Goal: Task Accomplishment & Management: Use online tool/utility

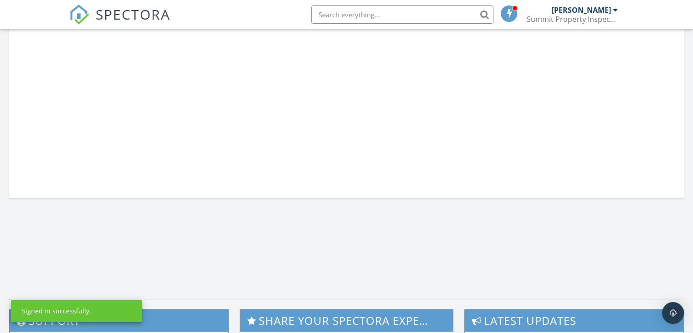
scroll to position [621, 0]
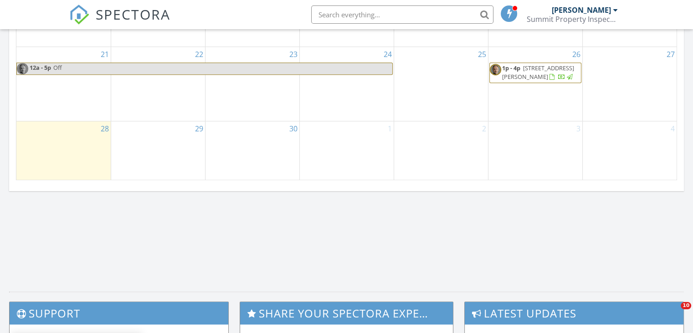
drag, startPoint x: 697, startPoint y: 58, endPoint x: 699, endPoint y: 226, distance: 168.6
click at [693, 226] on html "SPECTORA Gregg Forscher Summit Property Inspections Inc Role: Inspector Dashboa…" at bounding box center [346, 2] width 693 height 1246
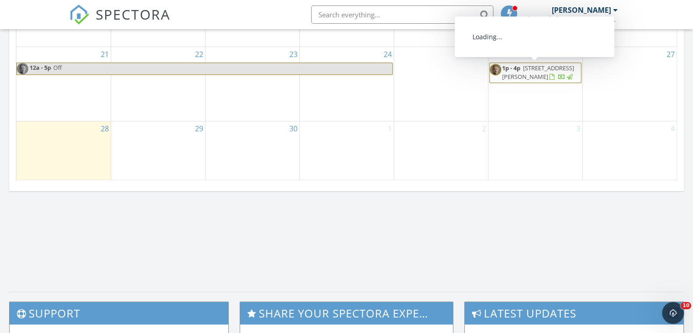
click at [535, 75] on span "3009 Ainsworth Ave, Spring Hill 34609" at bounding box center [538, 72] width 72 height 17
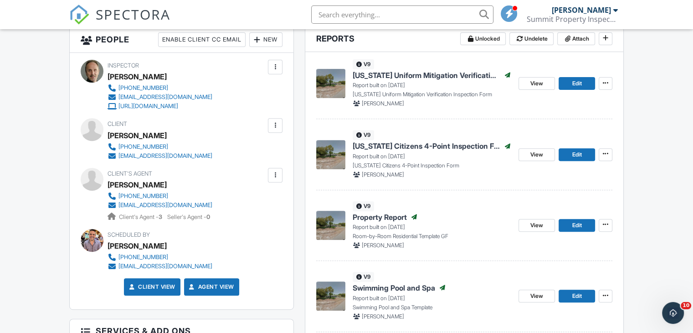
click at [384, 216] on span "Property Report" at bounding box center [380, 217] width 54 height 10
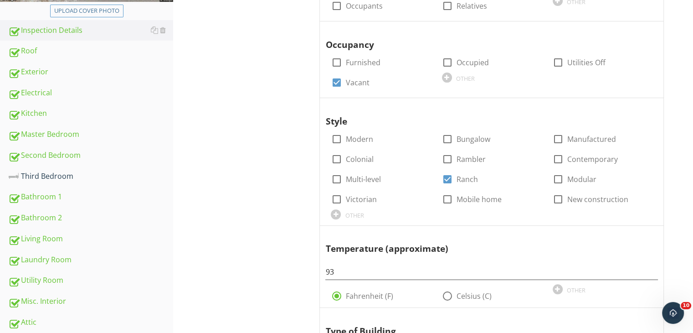
scroll to position [267, 0]
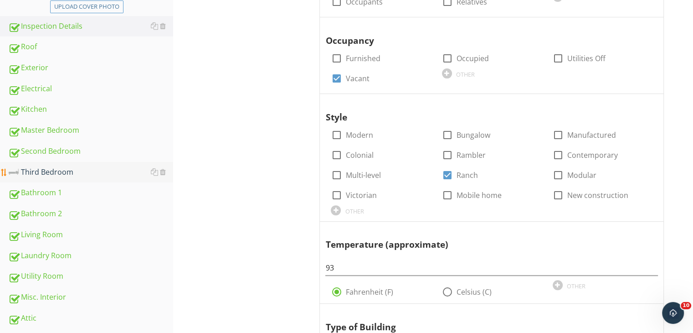
click at [44, 172] on div "Third Bedroom" at bounding box center [90, 172] width 165 height 12
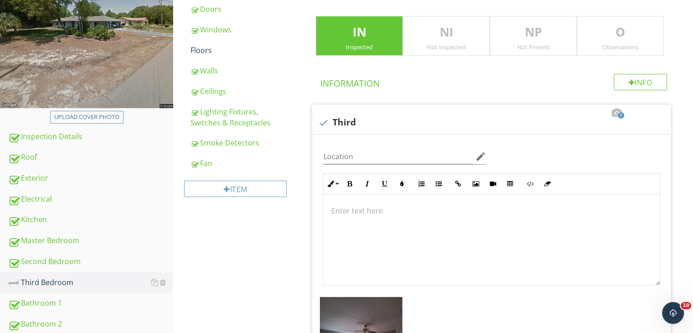
scroll to position [139, 0]
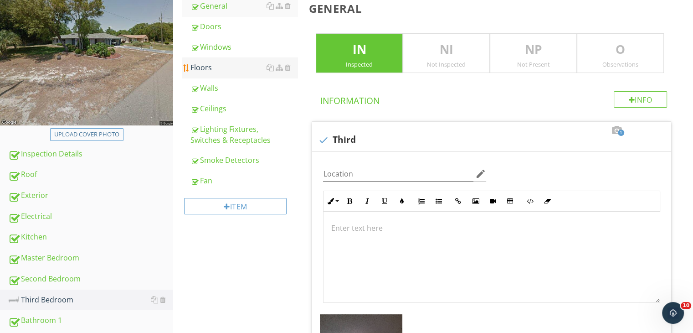
click at [199, 72] on div "Floors" at bounding box center [243, 67] width 107 height 11
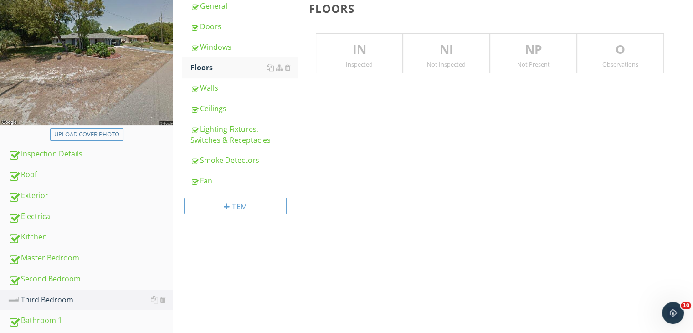
click at [328, 43] on p "IN" at bounding box center [359, 50] width 86 height 18
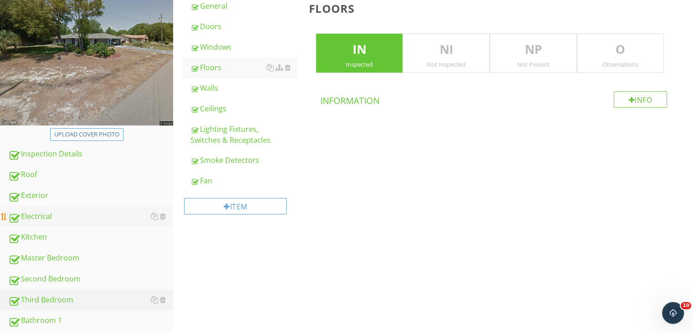
click at [40, 215] on div "Electrical" at bounding box center [90, 217] width 165 height 12
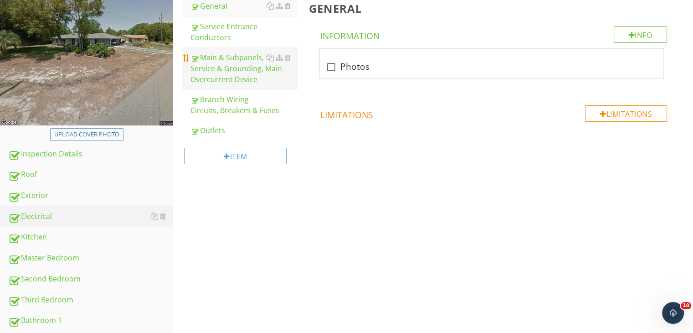
click at [235, 61] on div "Main & Subpanels, Service & Grounding, Main Overcurrent Device" at bounding box center [243, 68] width 107 height 33
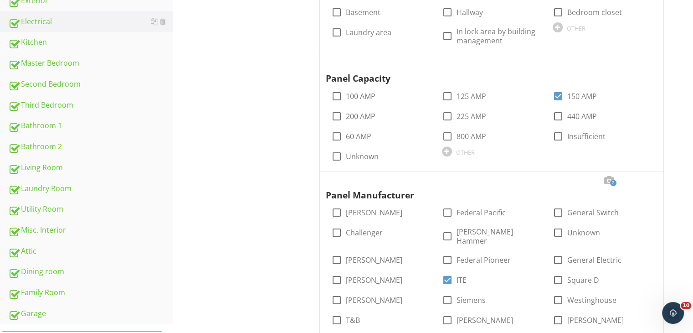
scroll to position [345, 0]
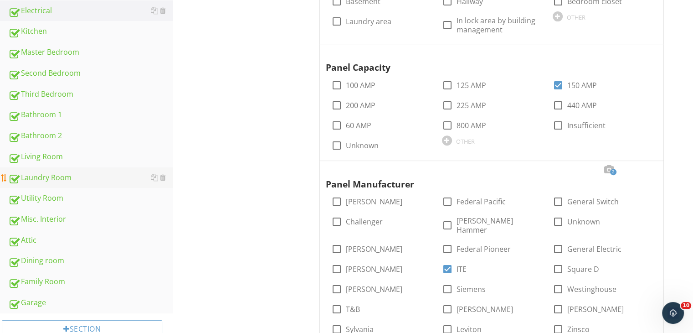
click at [47, 172] on div "Laundry Room" at bounding box center [90, 178] width 165 height 12
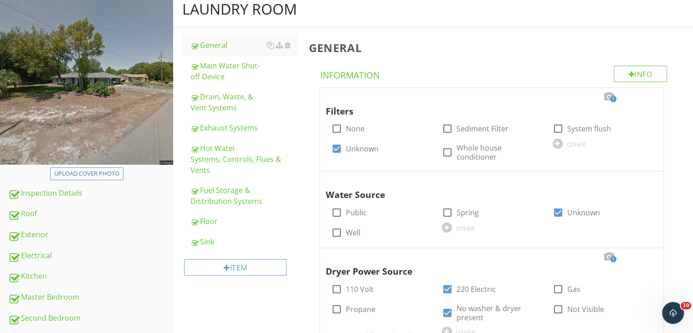
scroll to position [96, 0]
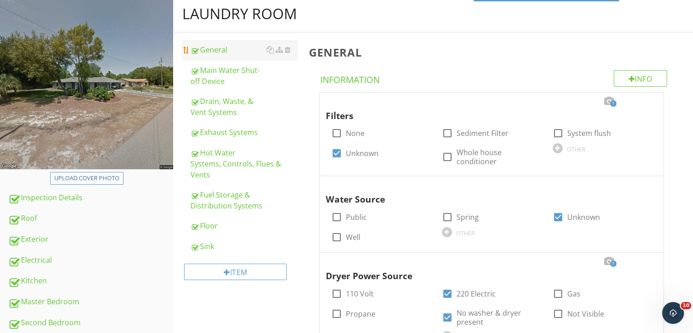
click at [223, 48] on div "General" at bounding box center [243, 49] width 107 height 11
click at [228, 101] on div "Drain, Waste, & Vent Systems" at bounding box center [243, 107] width 107 height 22
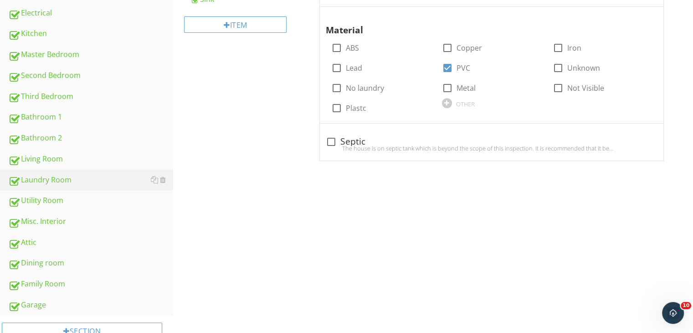
scroll to position [368, 0]
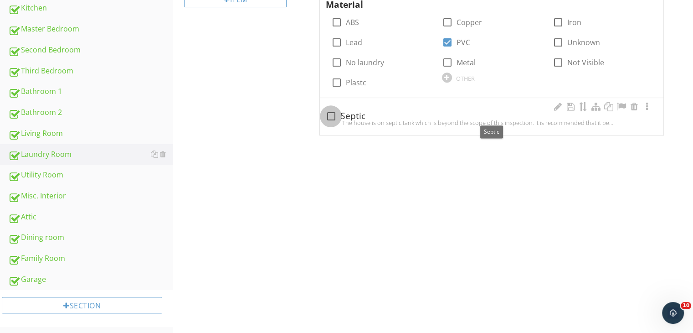
click at [330, 116] on div at bounding box center [330, 115] width 15 height 15
checkbox input "true"
